Goal: Task Accomplishment & Management: Manage account settings

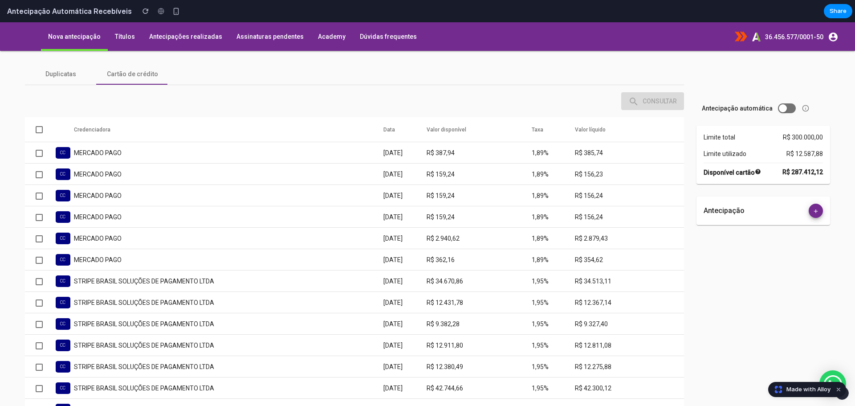
click at [783, 110] on button "Toggle antecipação automática" at bounding box center [787, 108] width 18 height 10
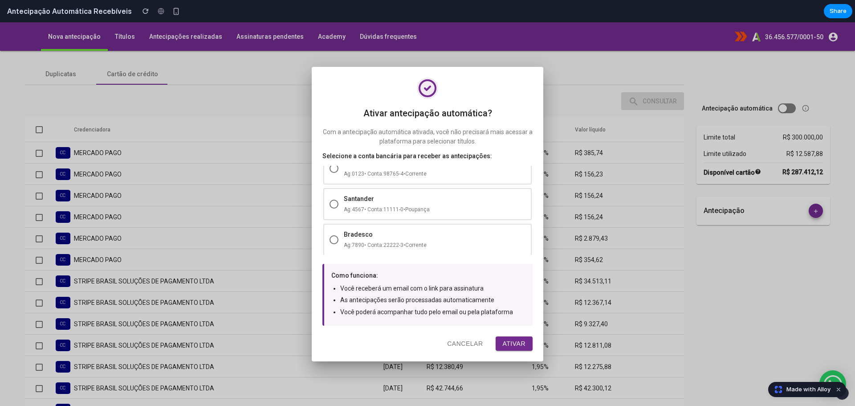
scroll to position [52, 0]
click at [510, 340] on button "Ativar" at bounding box center [514, 343] width 37 height 14
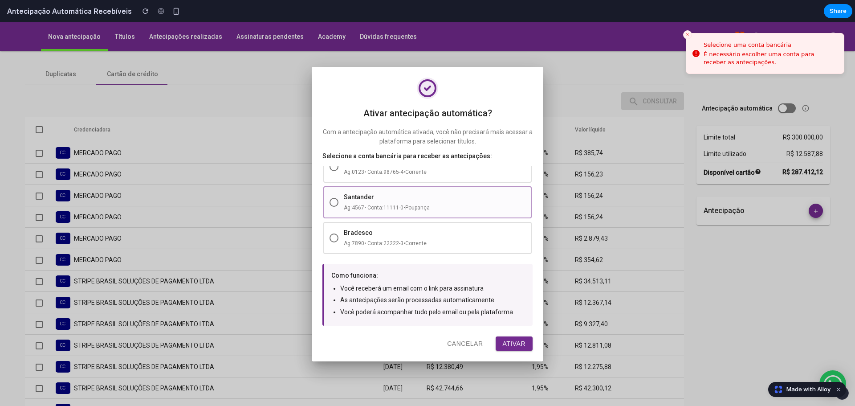
click at [371, 205] on div "Ag: 4567 • Conta: 11111-0 • Poupança" at bounding box center [435, 207] width 182 height 9
click at [510, 337] on button "Ativar" at bounding box center [514, 343] width 37 height 14
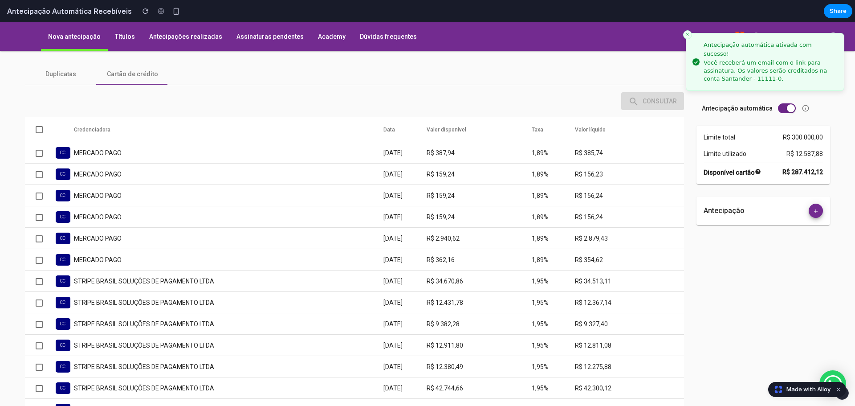
click at [787, 108] on span "Toggle antecipação automática" at bounding box center [791, 108] width 8 height 8
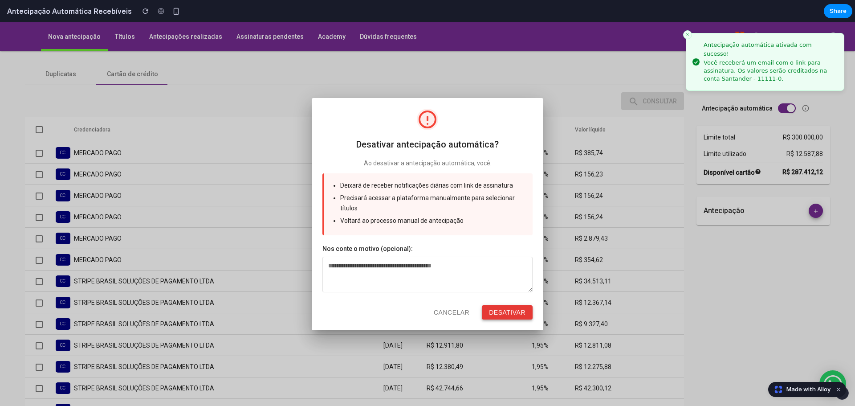
click at [501, 313] on button "Desativar" at bounding box center [507, 312] width 51 height 14
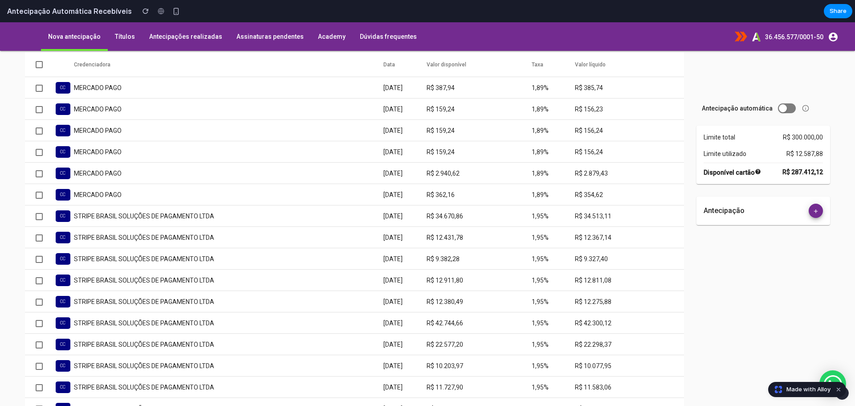
scroll to position [0, 0]
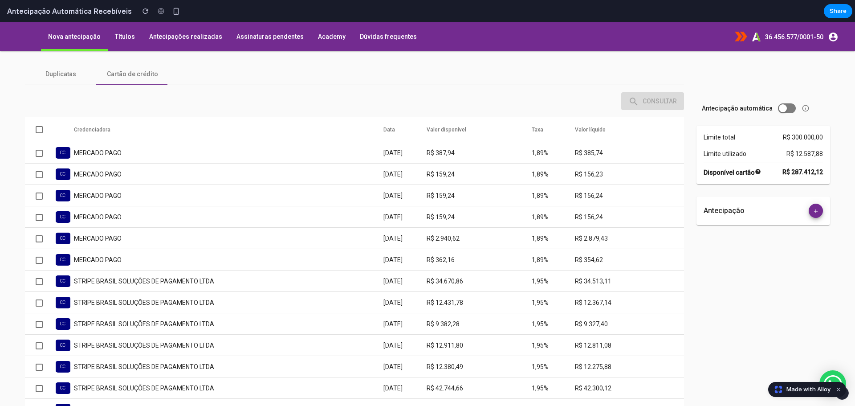
click at [783, 116] on div "Antecipação automática" at bounding box center [764, 108] width 134 height 20
click at [776, 113] on div "Antecipação automática" at bounding box center [764, 108] width 134 height 20
click at [779, 108] on span "Toggle antecipação automática" at bounding box center [783, 108] width 8 height 8
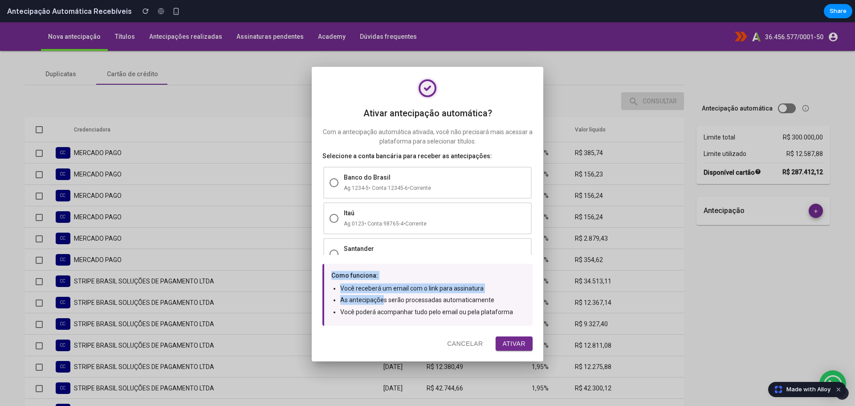
drag, startPoint x: 323, startPoint y: 270, endPoint x: 384, endPoint y: 301, distance: 68.7
click at [384, 301] on div "Como funciona: Você receberá um email com o link para assinatura As antecipaçõe…" at bounding box center [428, 295] width 210 height 62
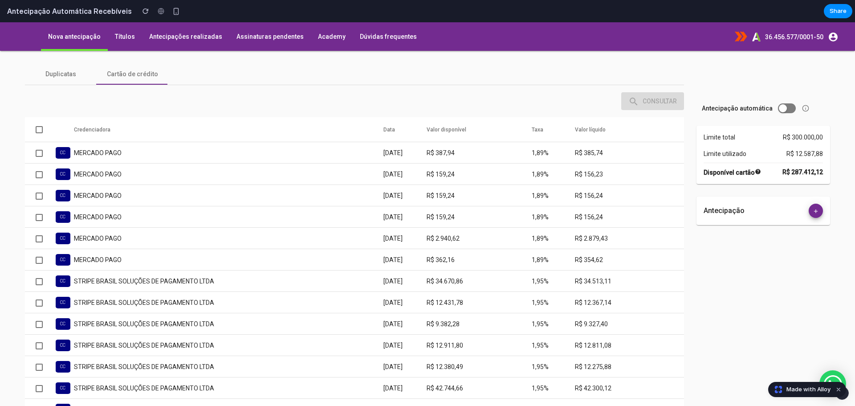
click at [782, 113] on div "Antecipação automática" at bounding box center [764, 108] width 134 height 20
click at [782, 110] on button "Toggle antecipação automática" at bounding box center [787, 108] width 18 height 10
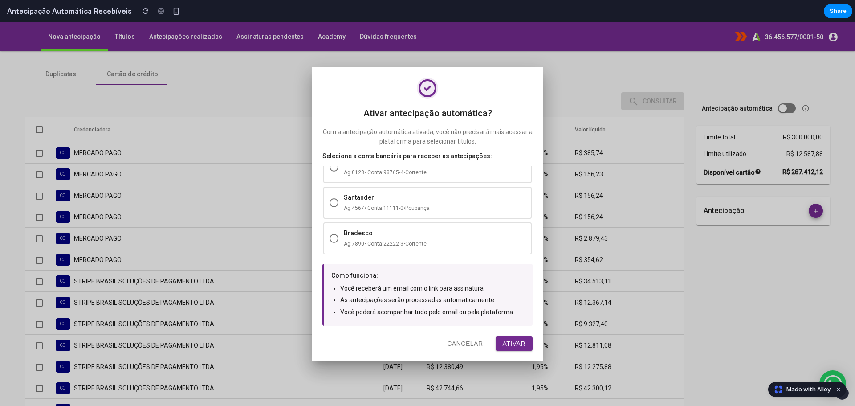
scroll to position [52, 0]
drag, startPoint x: 321, startPoint y: 154, endPoint x: 498, endPoint y: 154, distance: 176.4
click at [498, 154] on div "Ativar antecipação automática? Com a antecipação automática ativada, você não p…" at bounding box center [428, 214] width 232 height 294
copy label "Selecione a conta bancária para receber as antecipações:"
